Goal: Navigation & Orientation: Find specific page/section

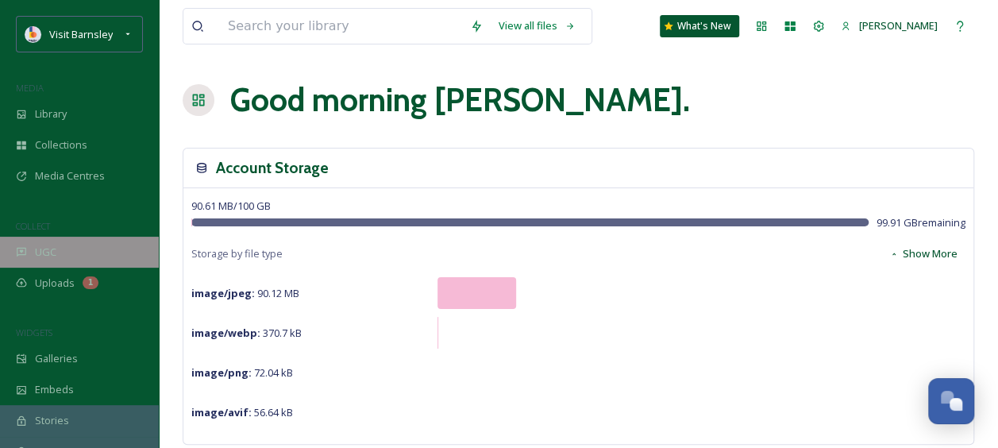
click at [57, 247] on div "UGC" at bounding box center [79, 252] width 159 height 31
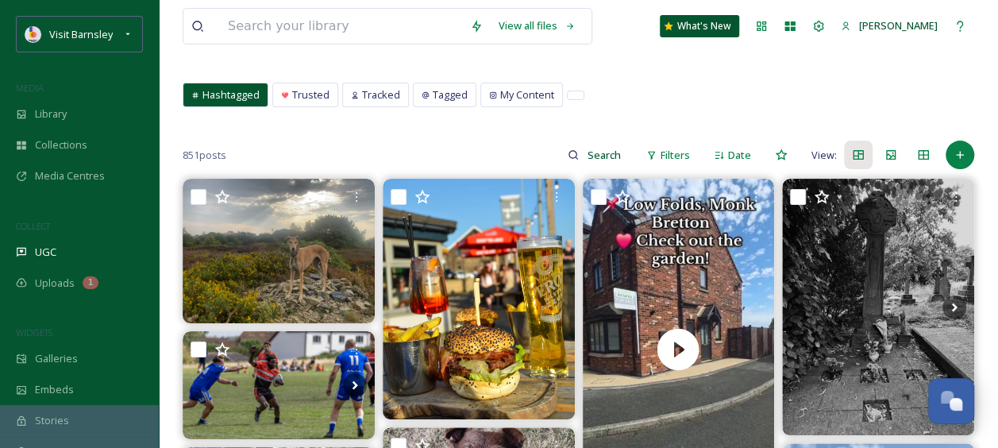
scroll to position [79, 0]
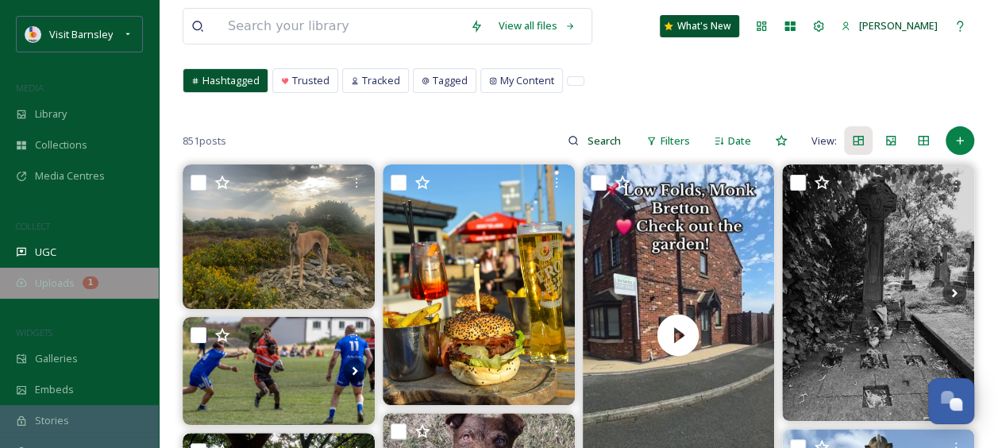
click at [75, 279] on div "Uploads 1" at bounding box center [79, 282] width 159 height 31
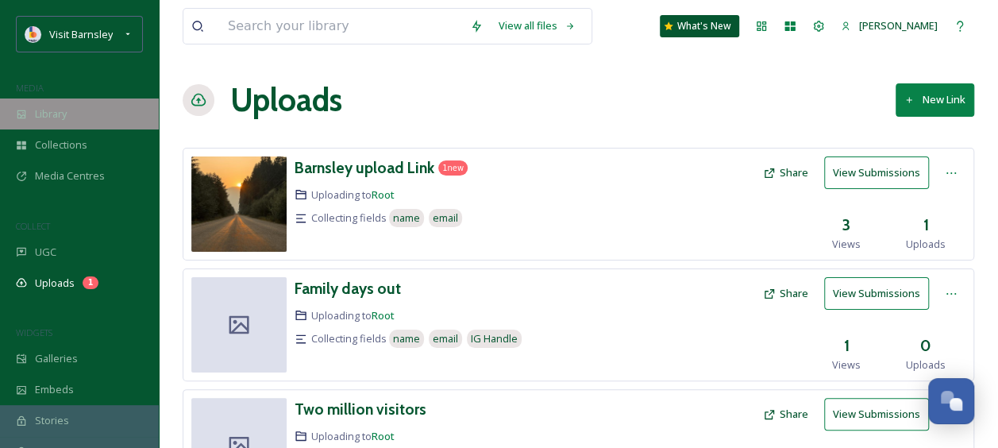
click at [75, 120] on div "Library" at bounding box center [79, 113] width 159 height 31
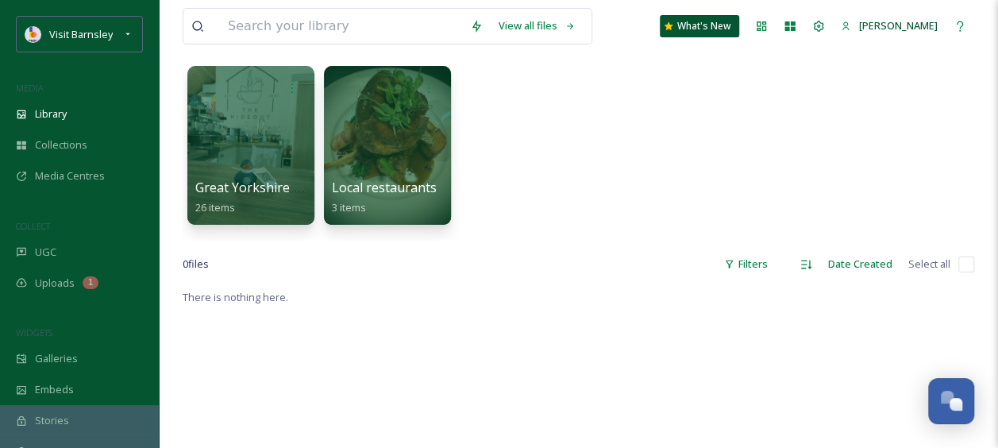
scroll to position [79, 0]
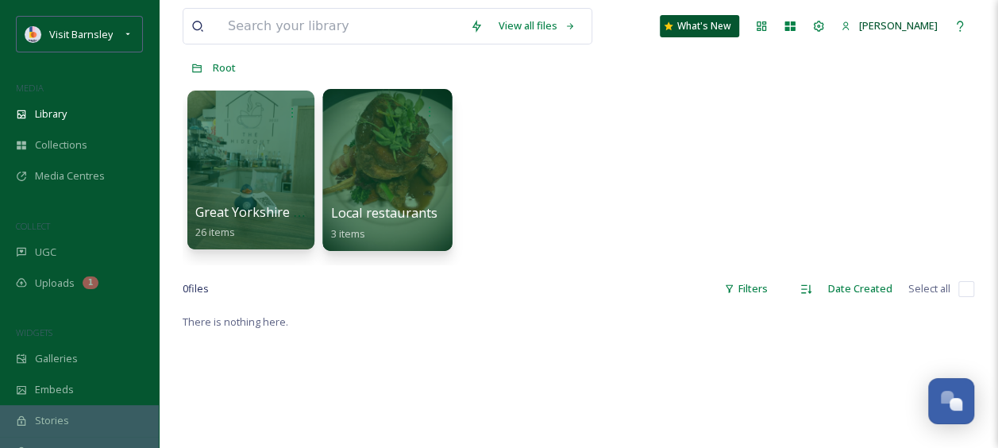
click at [387, 167] on div at bounding box center [386, 170] width 129 height 162
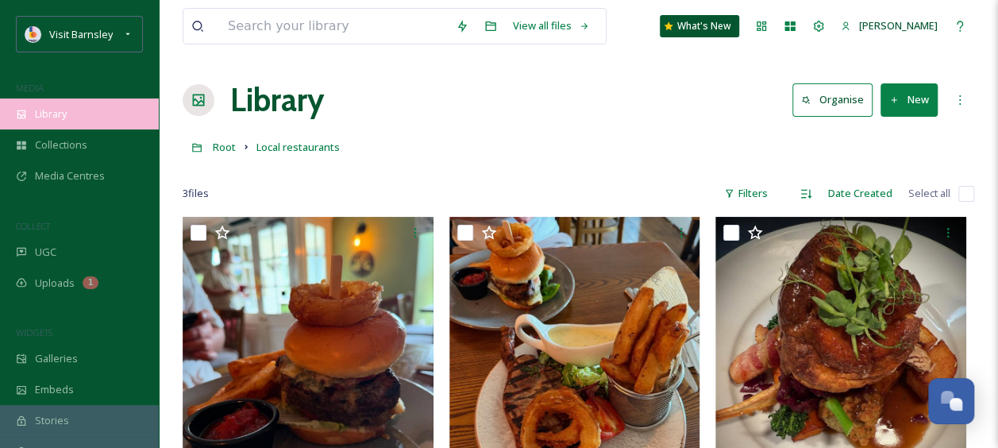
click at [97, 116] on div "Library" at bounding box center [79, 113] width 159 height 31
